Goal: Navigation & Orientation: Find specific page/section

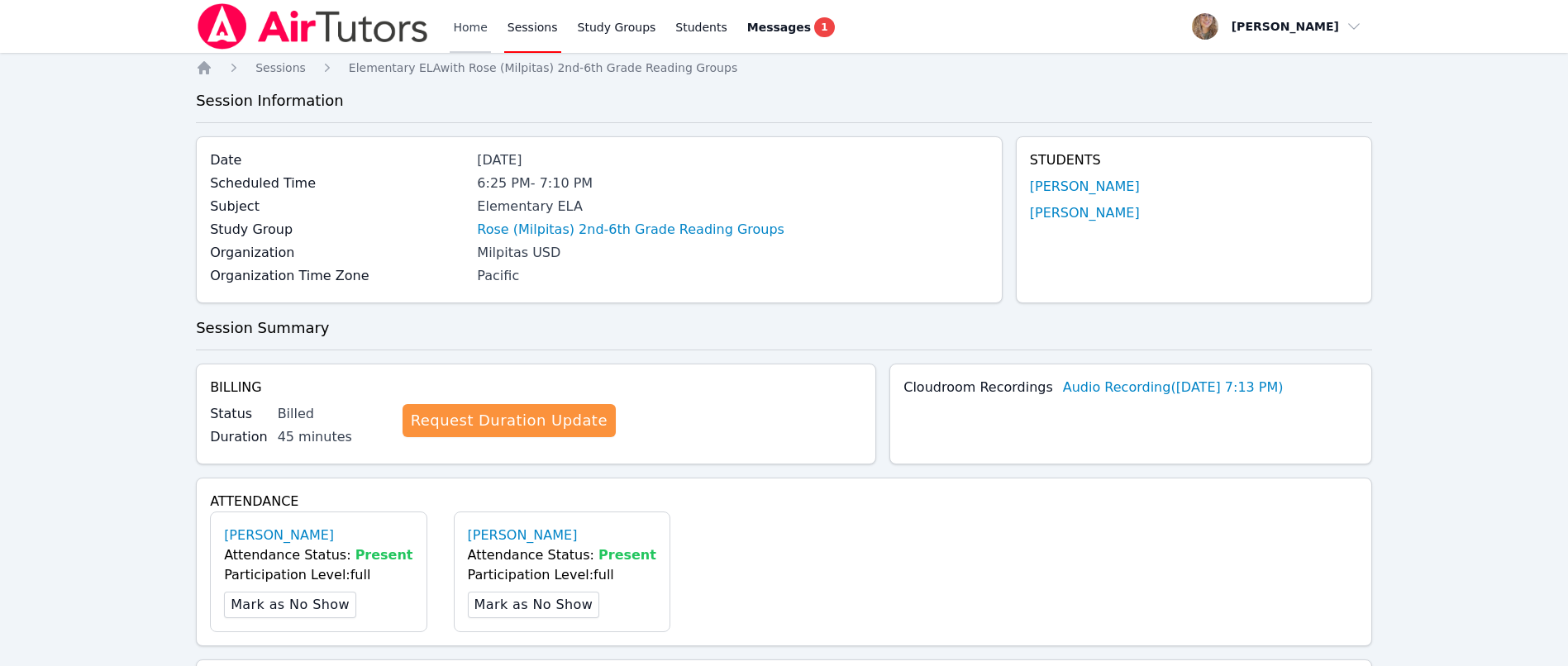
click at [453, 21] on link "Home" at bounding box center [470, 27] width 41 height 53
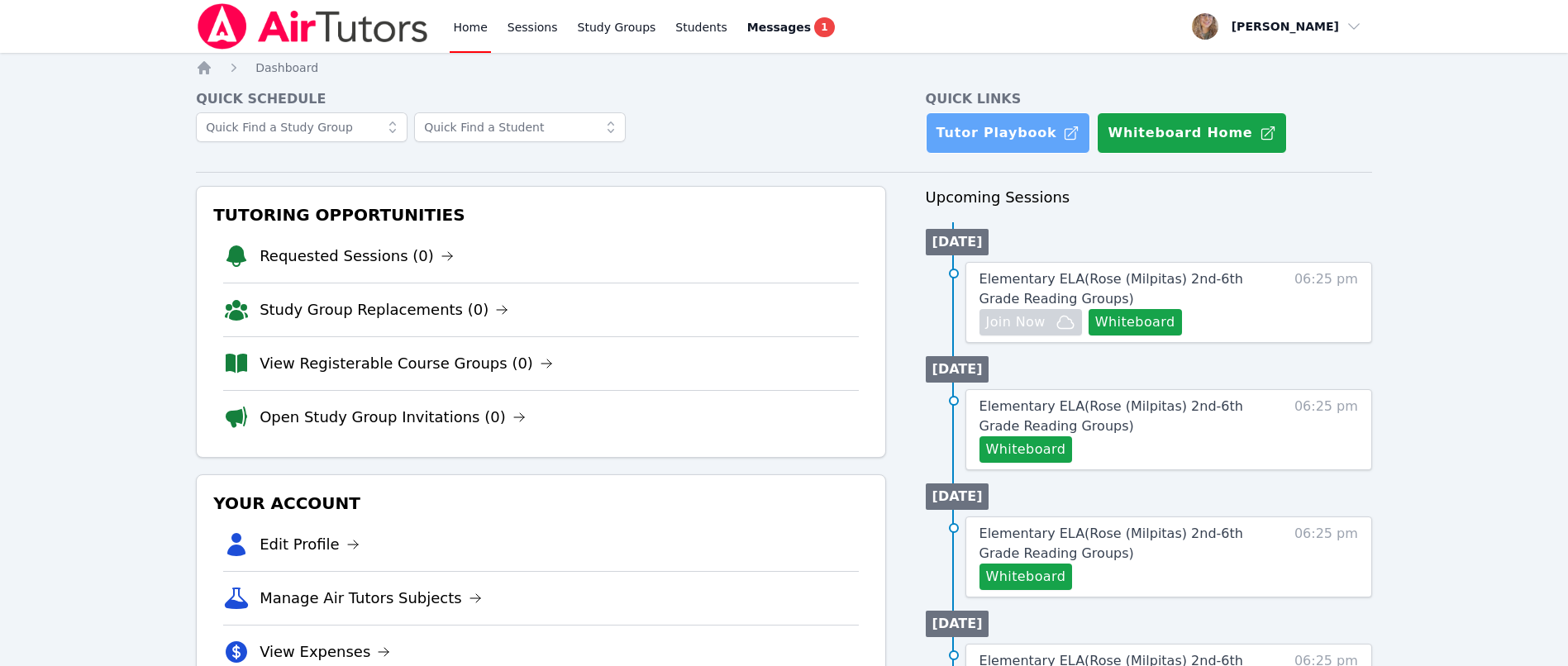
click at [997, 129] on link "Tutor Playbook" at bounding box center [1008, 133] width 165 height 42
click at [771, 30] on span "Messages" at bounding box center [779, 27] width 64 height 17
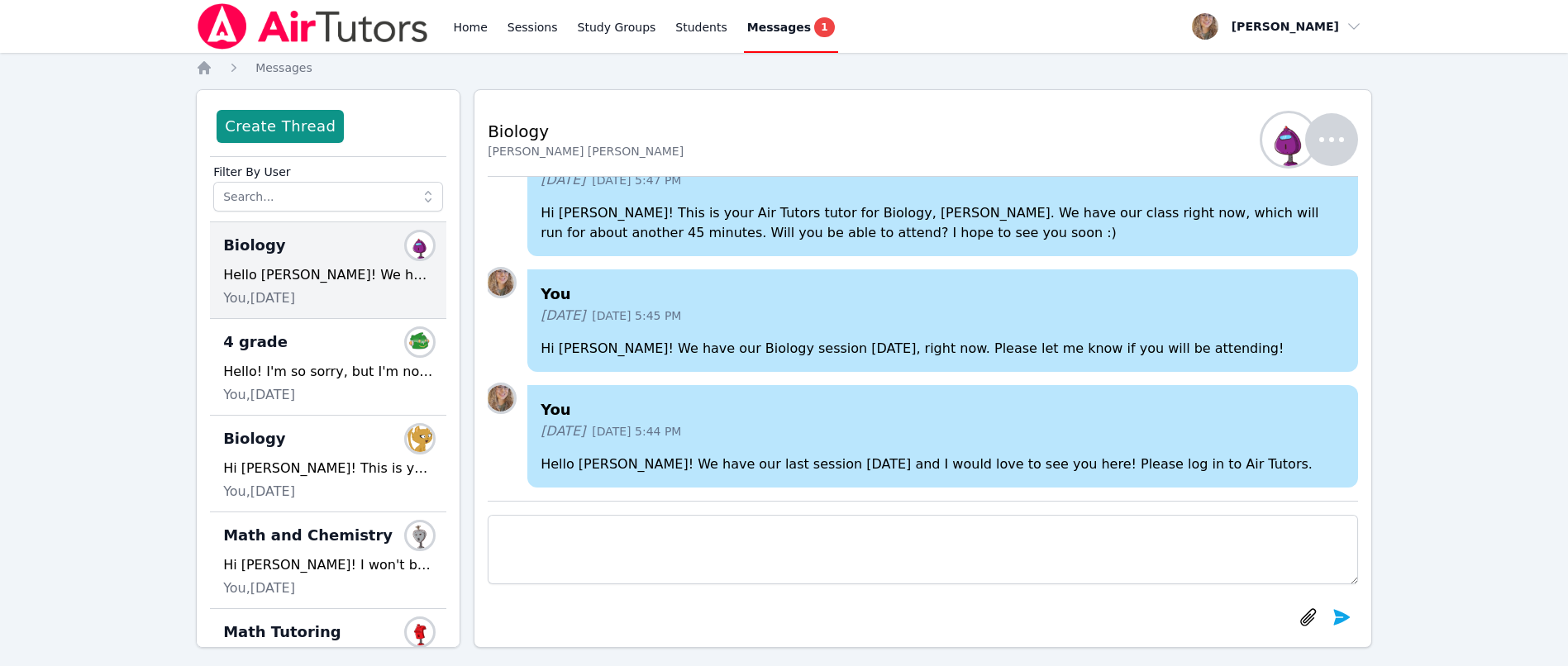
click at [339, 17] on img at bounding box center [313, 27] width 234 height 46
